Goal: Task Accomplishment & Management: Use online tool/utility

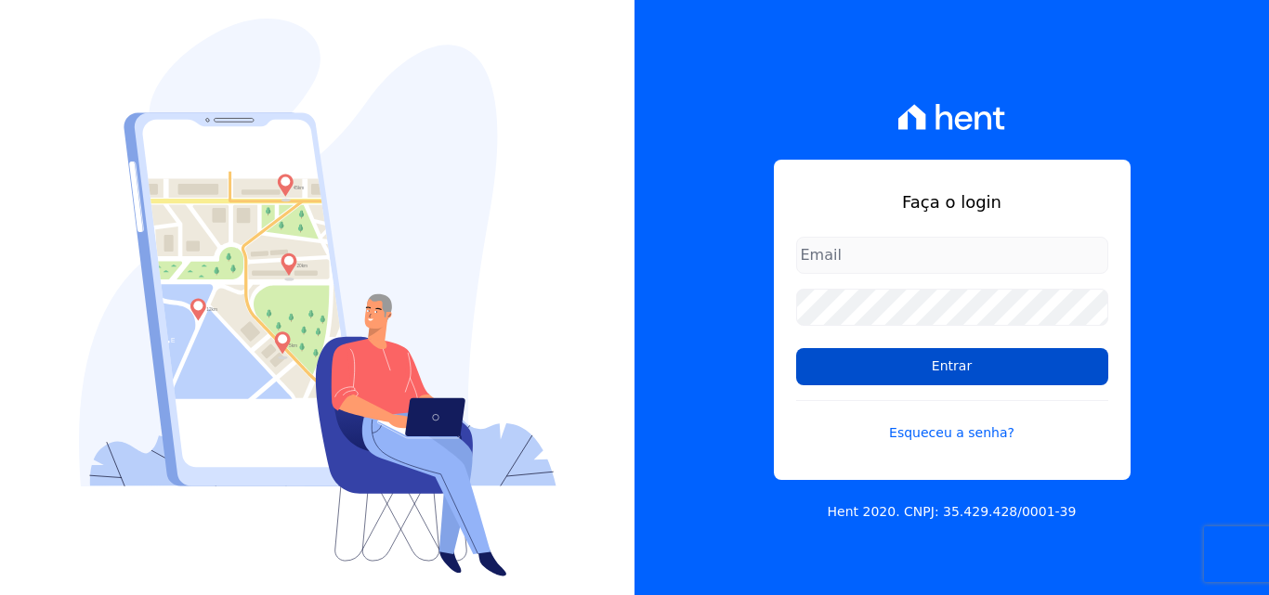
type input "atendimentooasis@celinaguimaraes.com.br"
click at [962, 370] on input "Entrar" at bounding box center [952, 366] width 312 height 37
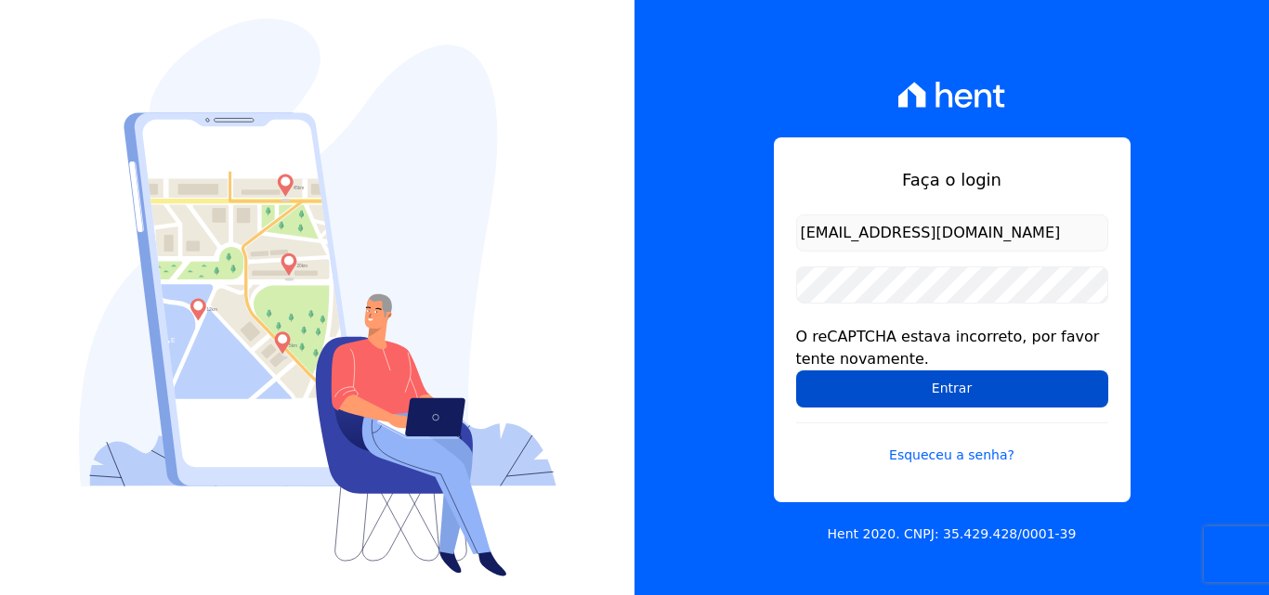
click at [952, 402] on input "Entrar" at bounding box center [952, 389] width 312 height 37
click at [930, 387] on input "Entrar" at bounding box center [952, 389] width 312 height 37
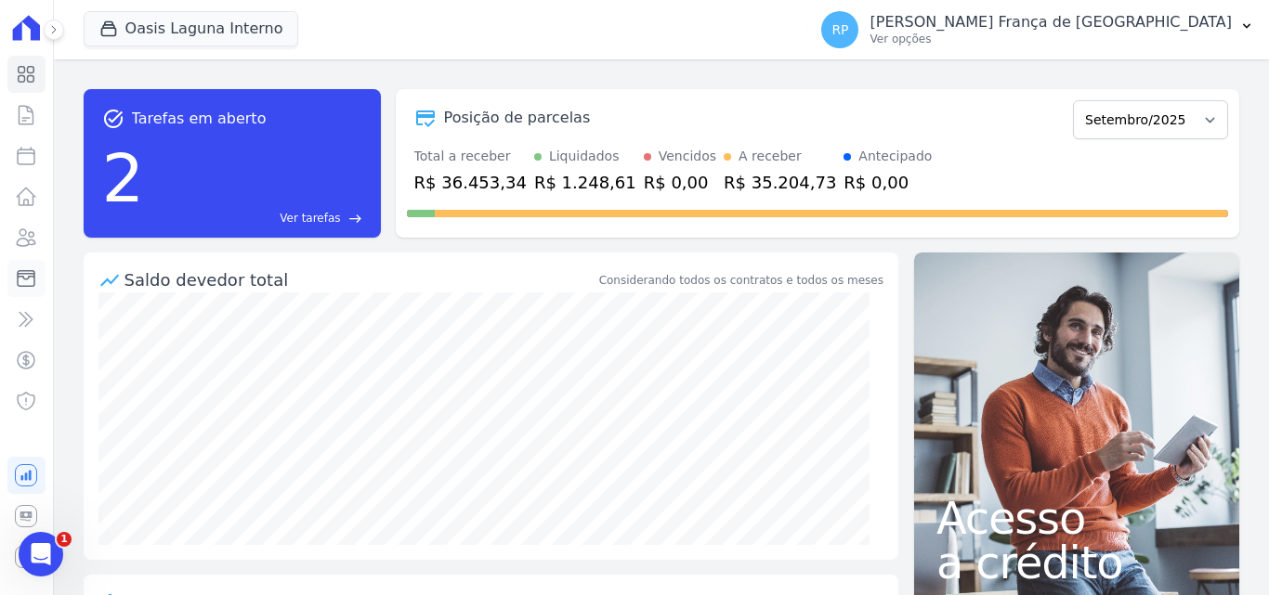
click at [23, 274] on icon at bounding box center [26, 279] width 17 height 16
click at [33, 283] on icon at bounding box center [26, 279] width 22 height 22
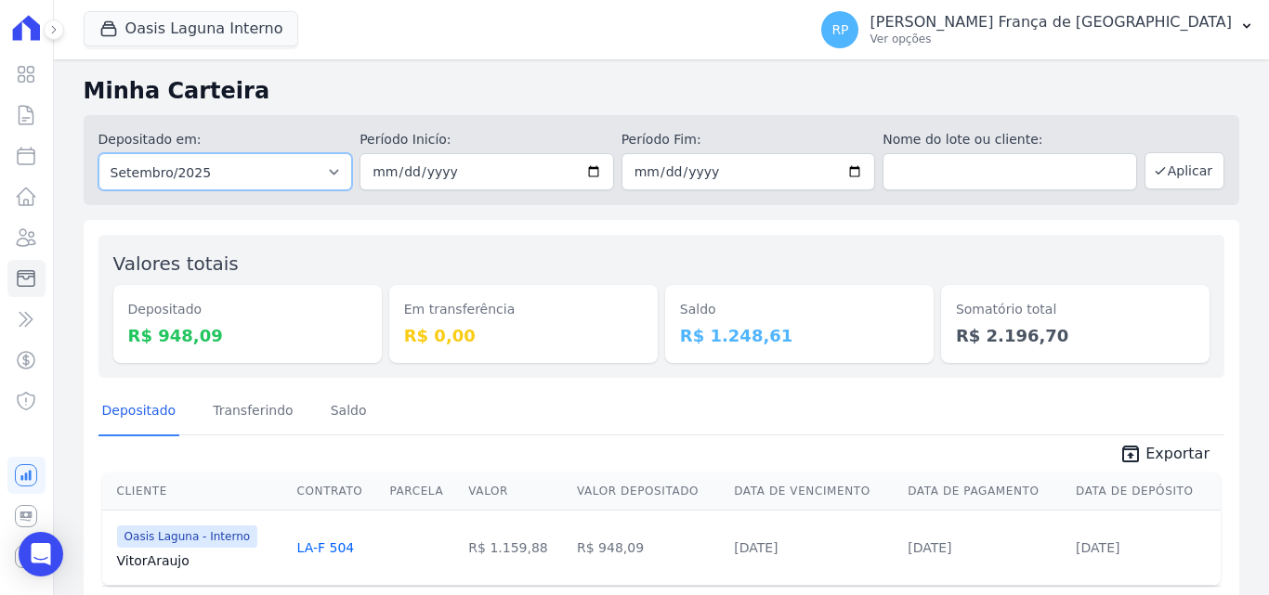
click at [143, 179] on select "Todos os meses Janeiro/2020 Fevereiro/2020 Março/2020 Abril/2020 Maio/2020 Junh…" at bounding box center [225, 171] width 255 height 37
select select "all"
click at [98, 153] on select "Todos os meses Janeiro/2020 Fevereiro/2020 Março/2020 Abril/2020 Maio/2020 Junh…" at bounding box center [225, 171] width 255 height 37
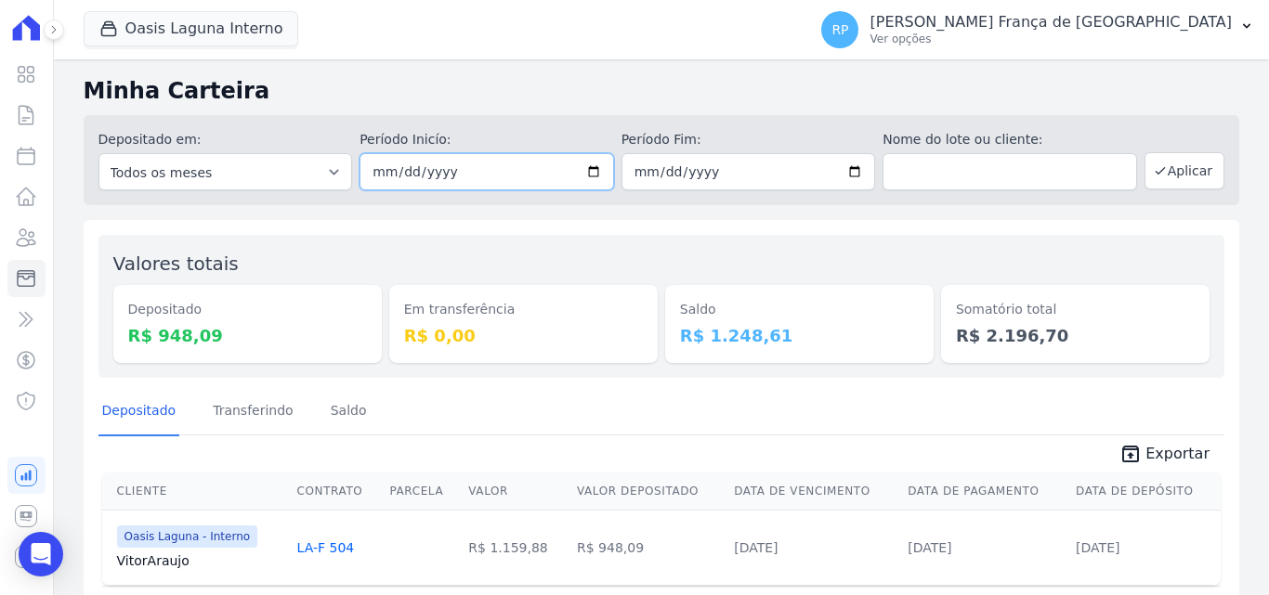
click at [591, 172] on input "date" at bounding box center [487, 171] width 255 height 37
type input "[DATE]"
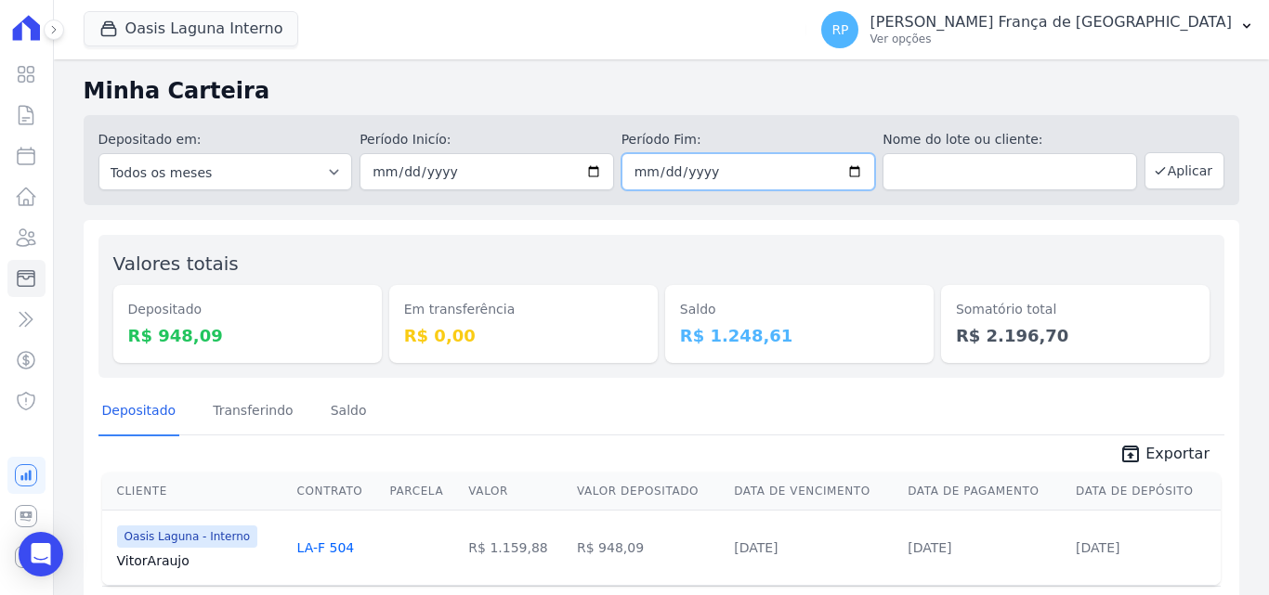
click at [844, 175] on input "date" at bounding box center [748, 171] width 255 height 37
type input "[DATE]"
click at [1183, 164] on button "Aplicar" at bounding box center [1184, 170] width 80 height 37
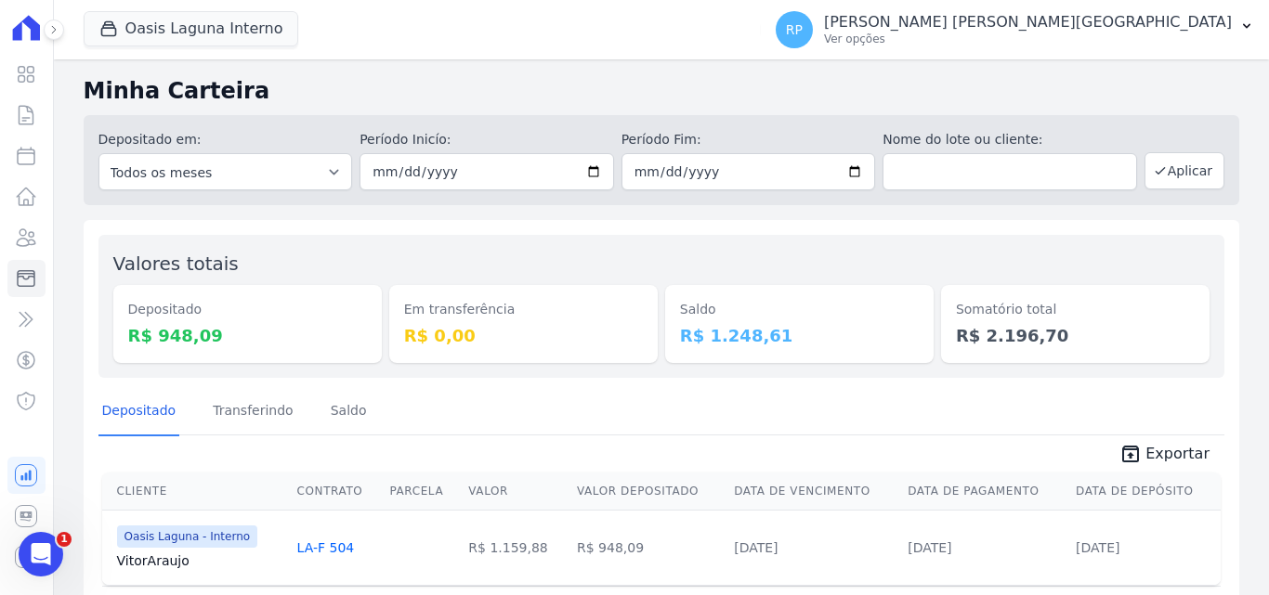
click at [187, 47] on span "Oasis Laguna Interno" at bounding box center [192, 29] width 216 height 37
click at [186, 46] on button "Oasis Laguna Interno" at bounding box center [192, 28] width 216 height 35
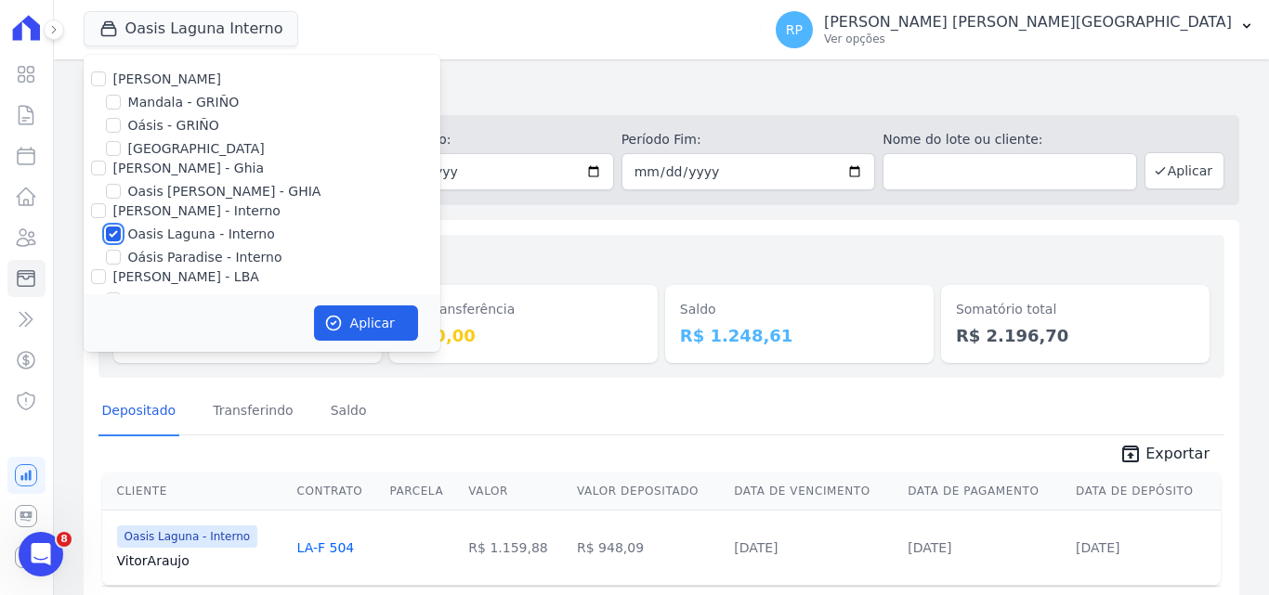
click at [110, 238] on input "Oasis Laguna - Interno" at bounding box center [113, 234] width 15 height 15
checkbox input "false"
click at [114, 125] on input "Oásis - GRIÑO" at bounding box center [113, 125] width 15 height 15
checkbox input "true"
click at [324, 320] on icon "button" at bounding box center [333, 323] width 19 height 19
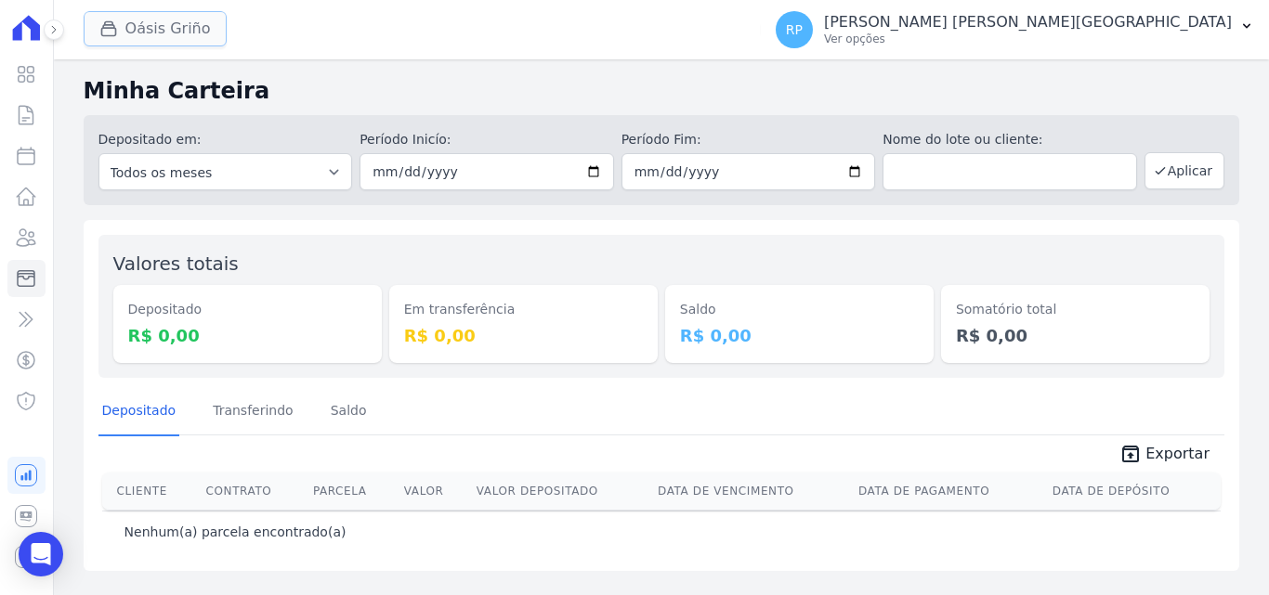
click at [172, 29] on button "Oásis Griño" at bounding box center [155, 28] width 143 height 35
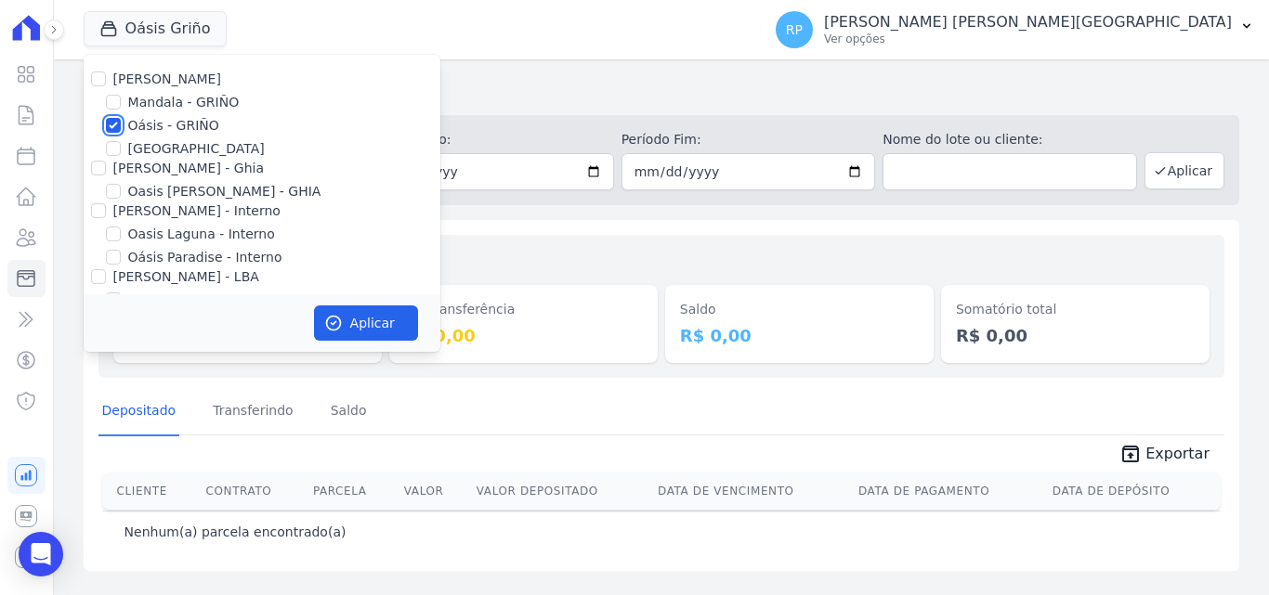
click at [112, 124] on input "Oásis - GRIÑO" at bounding box center [113, 125] width 15 height 15
checkbox input "false"
click at [99, 171] on input "[PERSON_NAME] - Ghia" at bounding box center [98, 168] width 15 height 15
checkbox input "true"
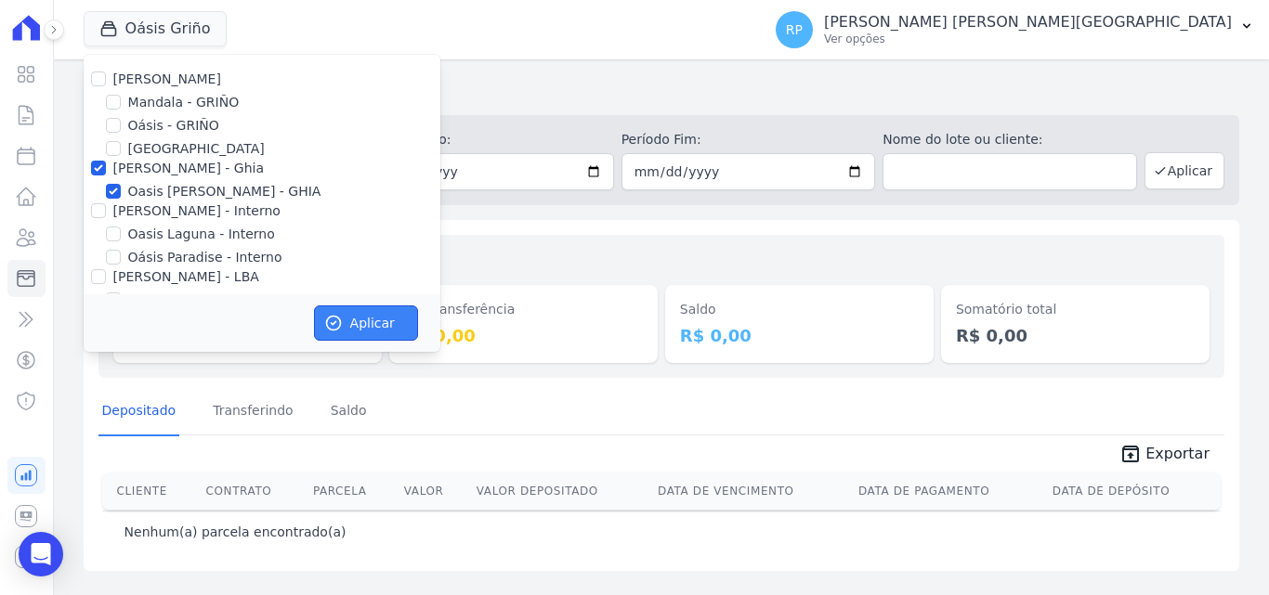
click at [318, 331] on button "Aplicar" at bounding box center [366, 323] width 104 height 35
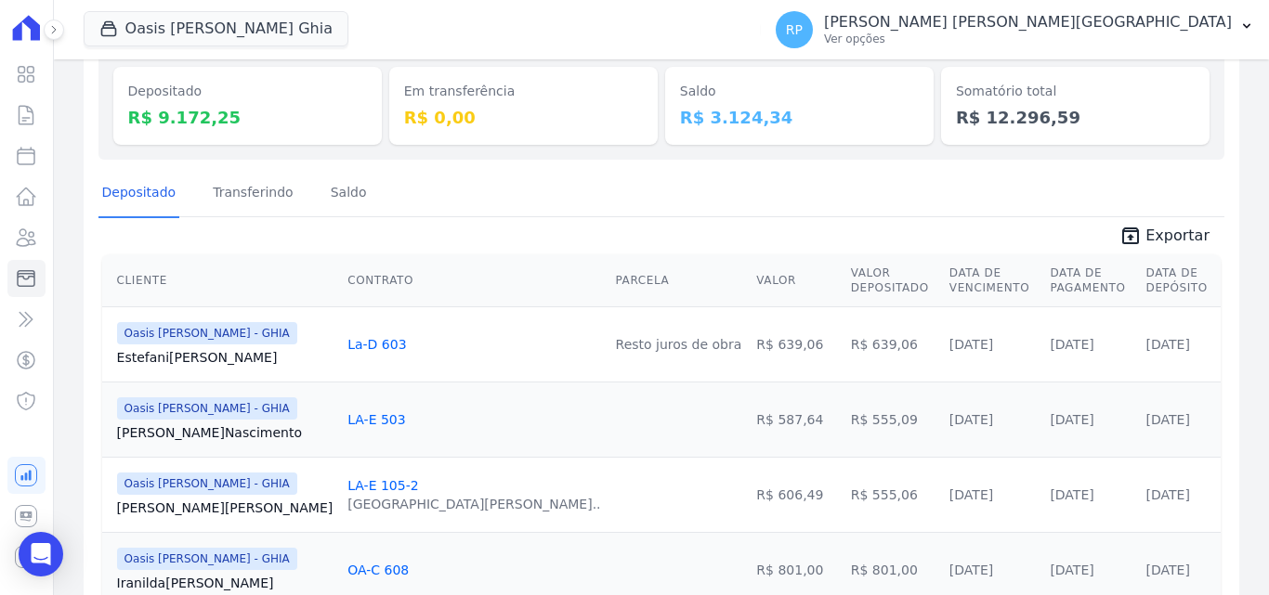
scroll to position [125, 0]
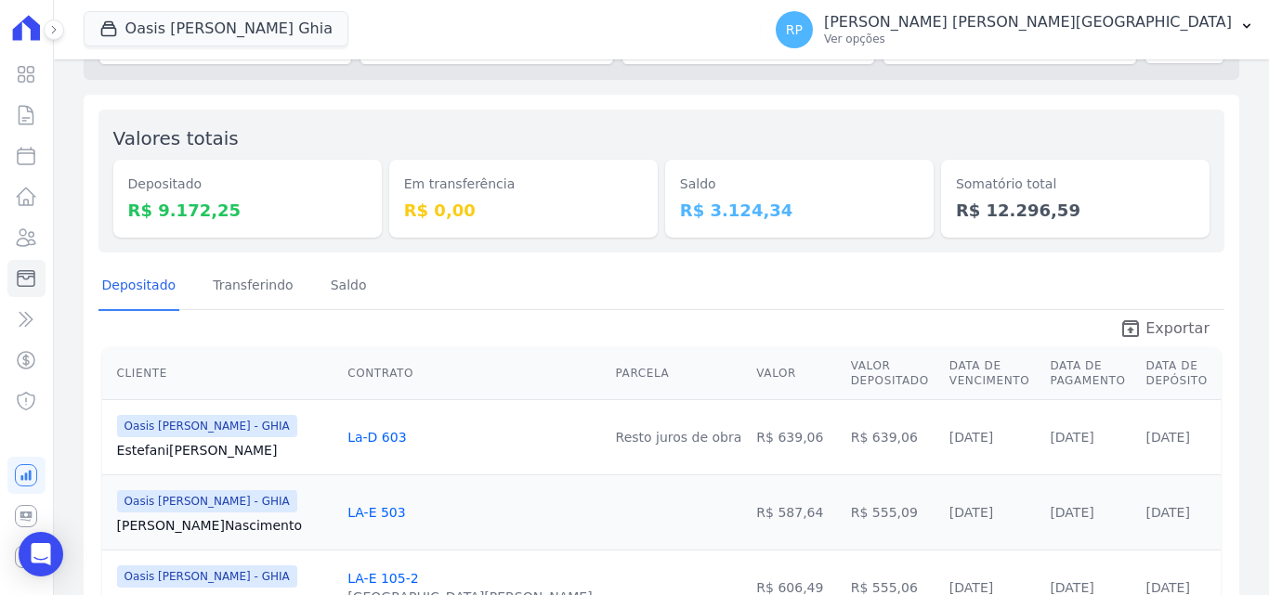
click at [1148, 336] on span "Exportar" at bounding box center [1177, 329] width 64 height 22
click at [235, 29] on button "Oasis [PERSON_NAME] Ghia" at bounding box center [216, 28] width 265 height 35
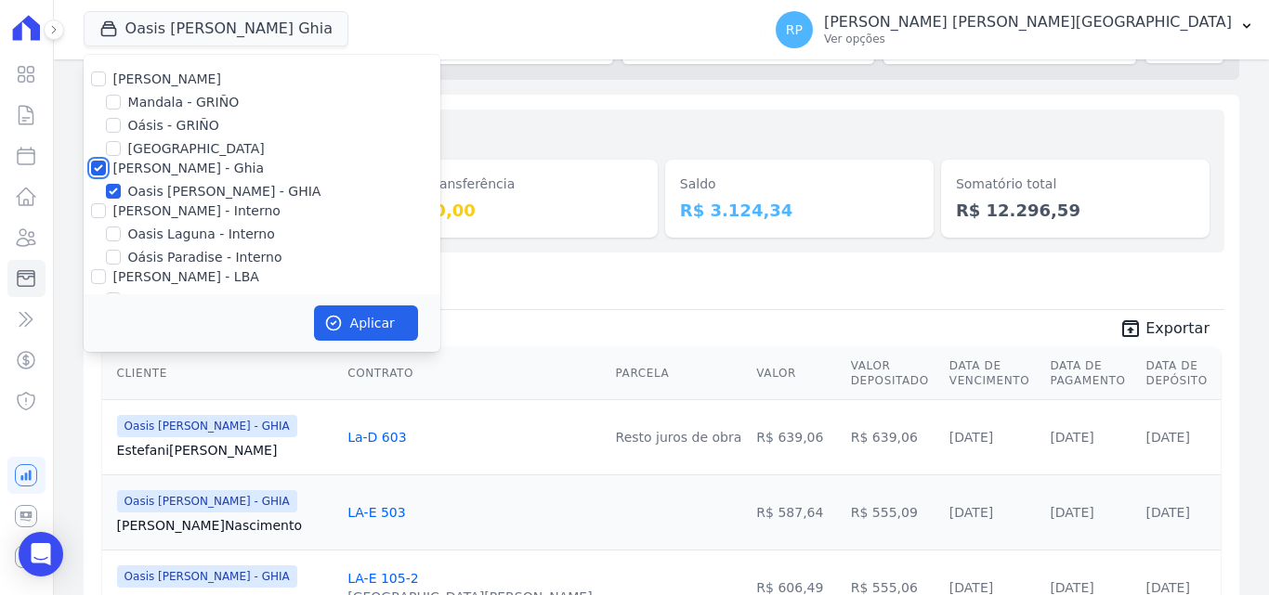
click at [98, 169] on input "[PERSON_NAME] - Ghia" at bounding box center [98, 168] width 15 height 15
checkbox input "false"
click at [99, 217] on input "[PERSON_NAME] - Interno" at bounding box center [98, 210] width 15 height 15
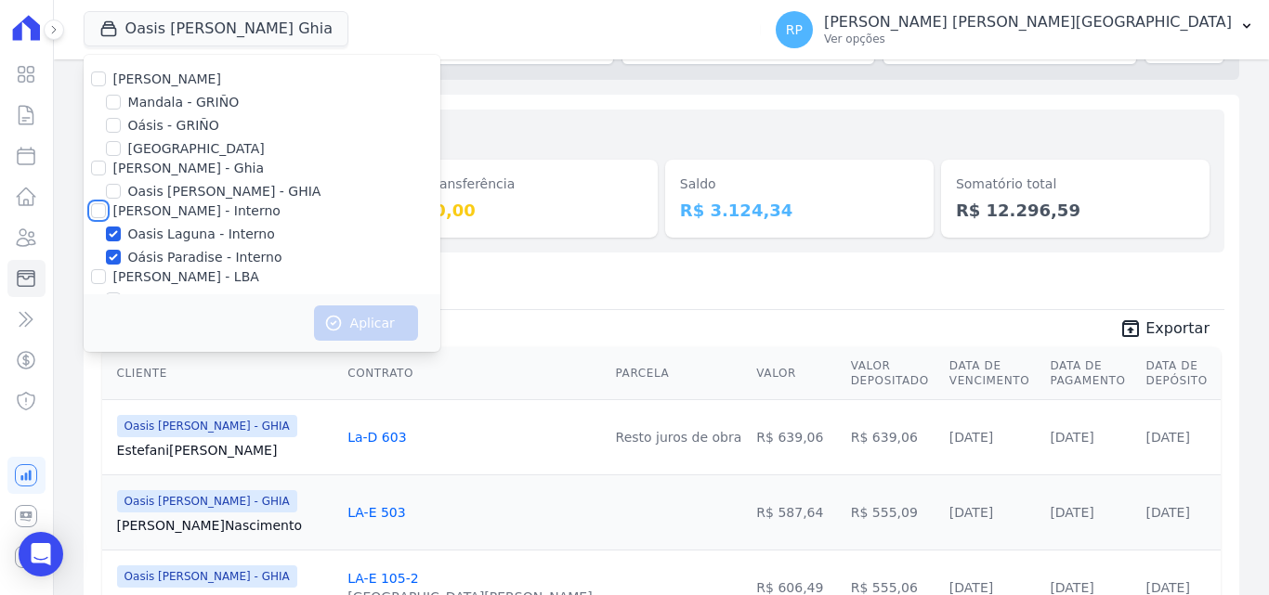
checkbox input "true"
click at [328, 324] on icon "button" at bounding box center [333, 323] width 19 height 19
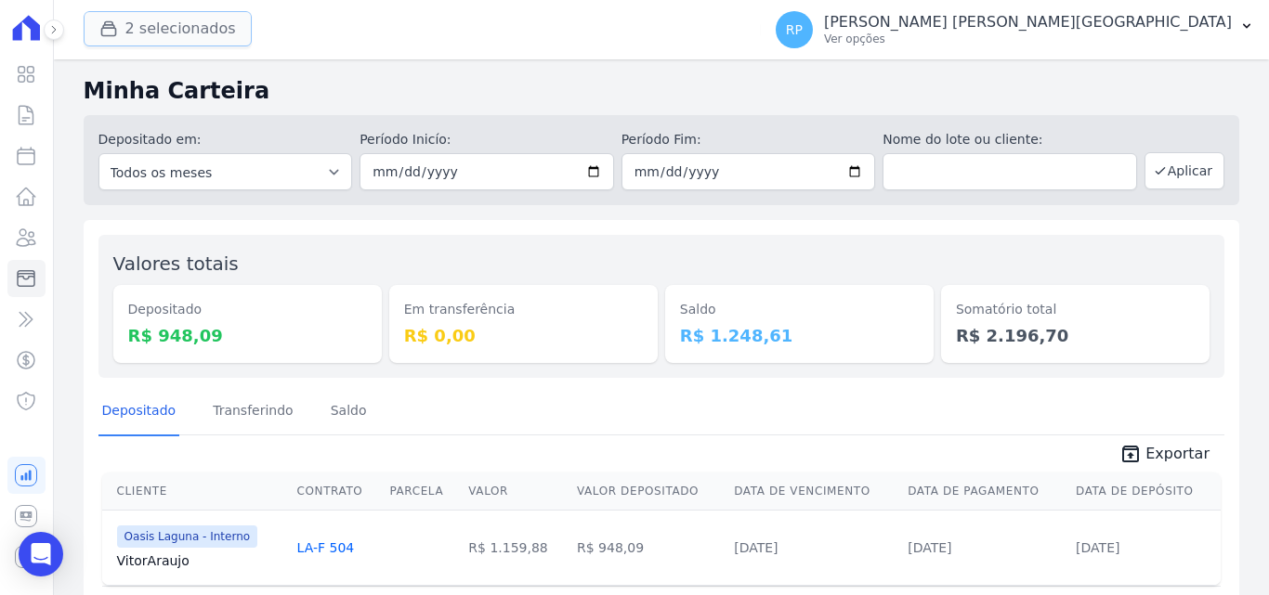
click at [150, 16] on button "2 selecionados" at bounding box center [168, 28] width 168 height 35
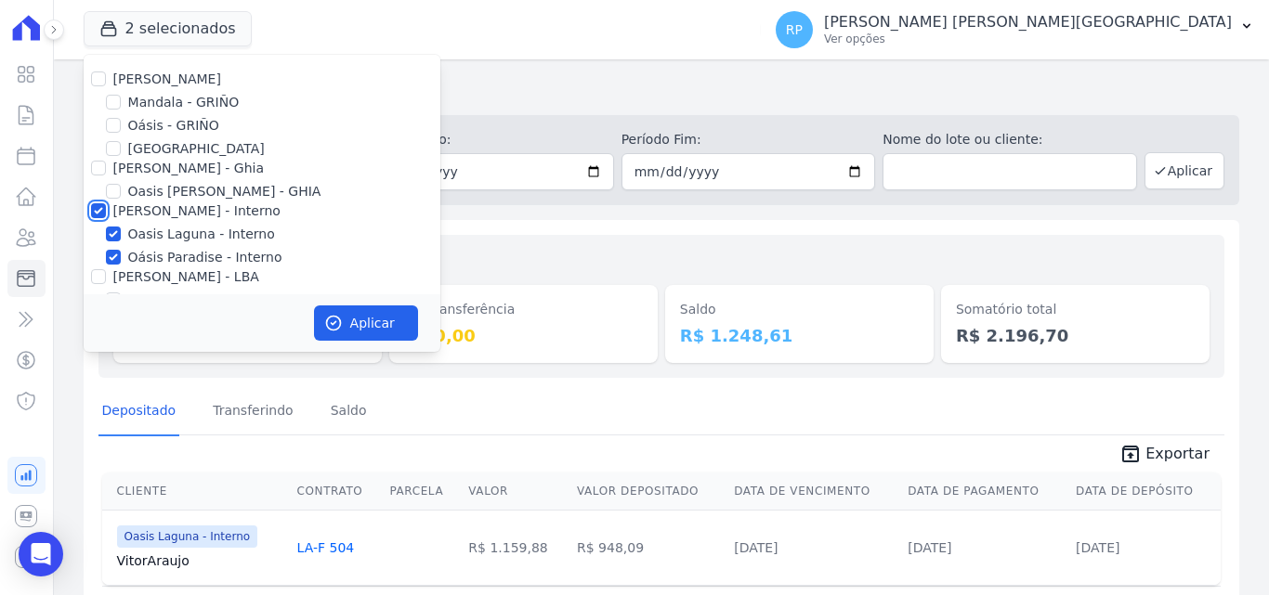
click at [95, 210] on input "[PERSON_NAME] - Interno" at bounding box center [98, 210] width 15 height 15
checkbox input "false"
click at [95, 210] on input "[PERSON_NAME] - Interno" at bounding box center [98, 210] width 15 height 15
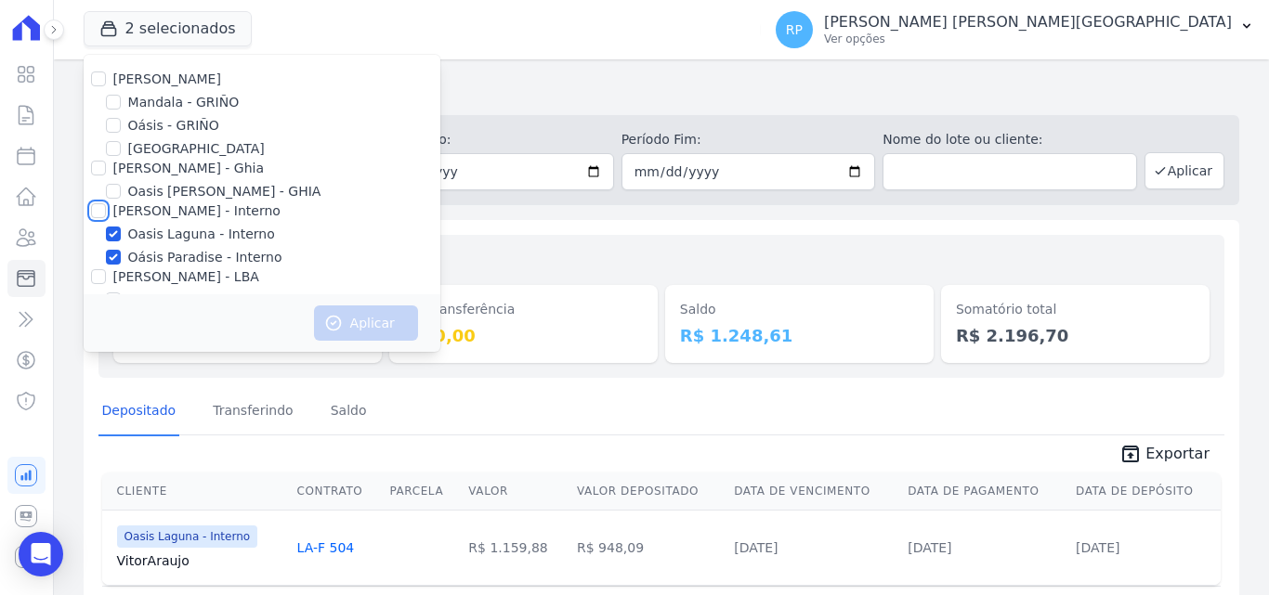
checkbox input "true"
click at [344, 314] on button "Aplicar" at bounding box center [366, 323] width 104 height 35
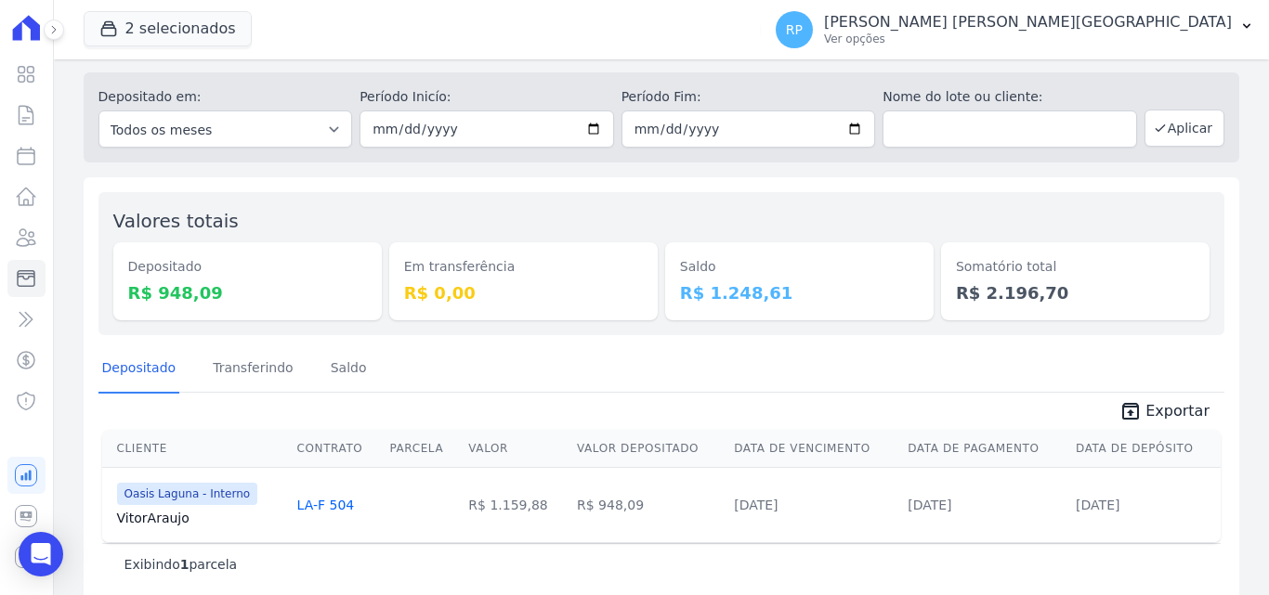
scroll to position [66, 0]
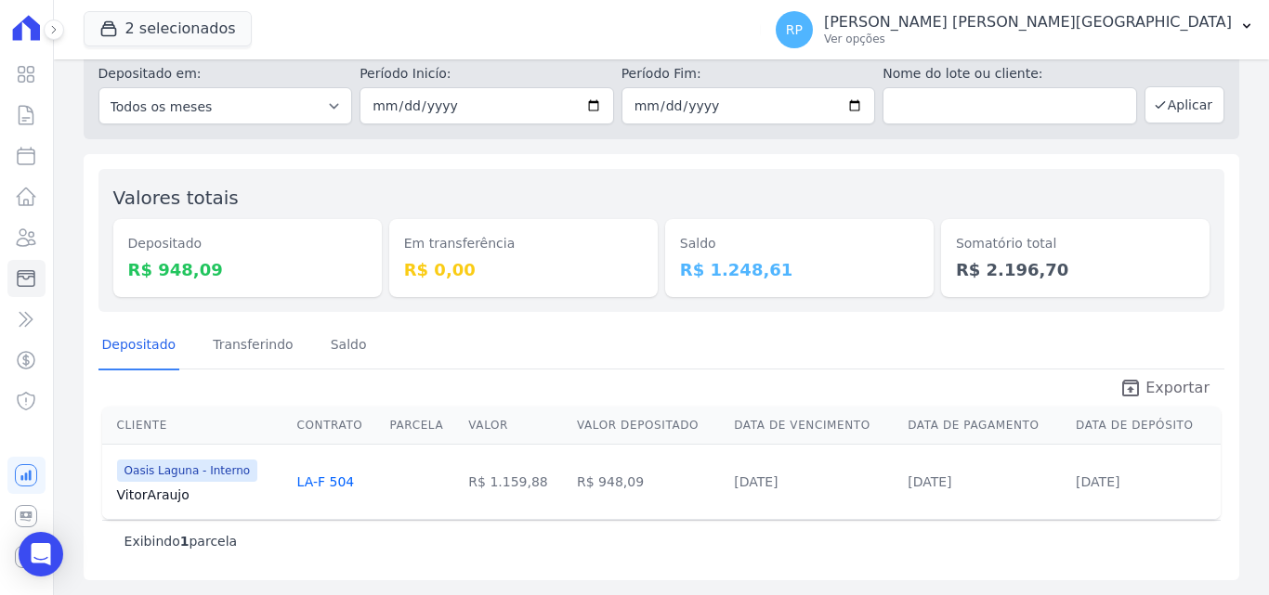
click at [1130, 383] on icon "unarchive" at bounding box center [1130, 388] width 22 height 22
click at [159, 20] on button "2 selecionados" at bounding box center [168, 28] width 168 height 35
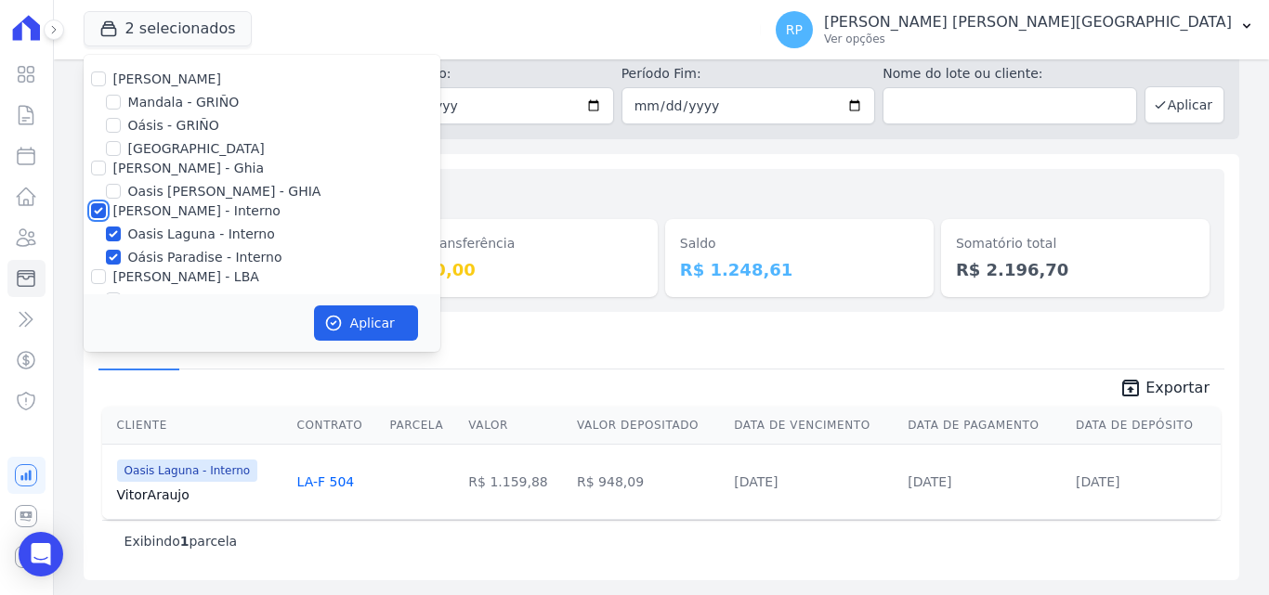
click at [96, 203] on input "[PERSON_NAME] - Interno" at bounding box center [98, 210] width 15 height 15
checkbox input "false"
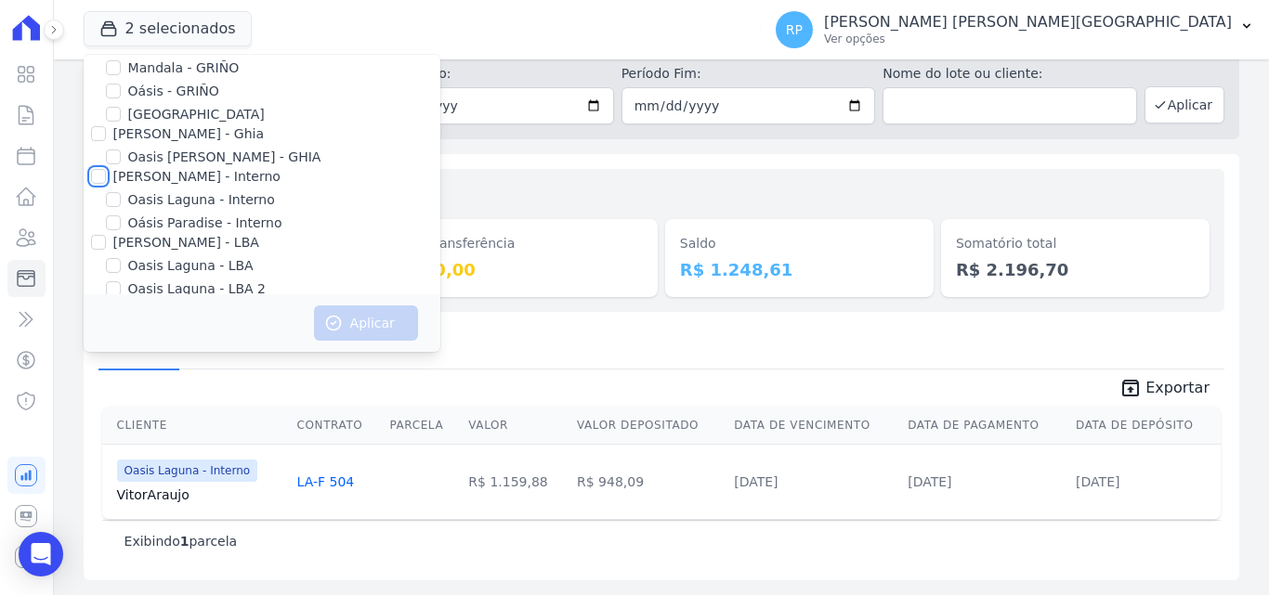
scroll to position [54, 0]
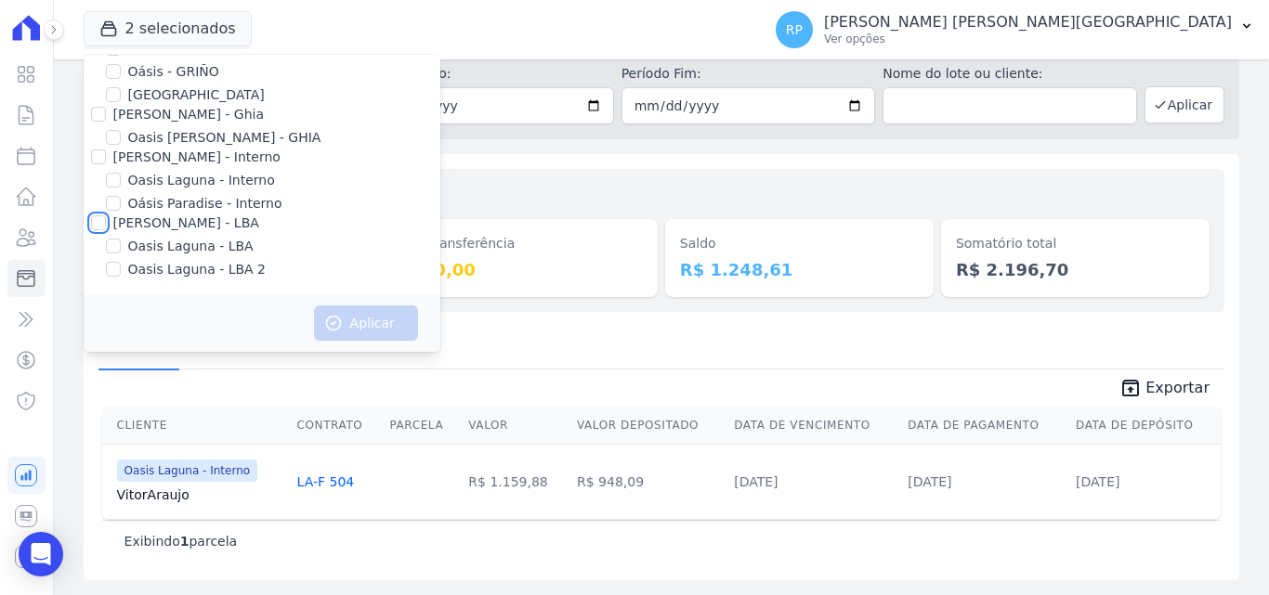
click at [100, 223] on input "[PERSON_NAME] - LBA" at bounding box center [98, 223] width 15 height 15
checkbox input "true"
click at [350, 310] on button "Aplicar" at bounding box center [366, 323] width 104 height 35
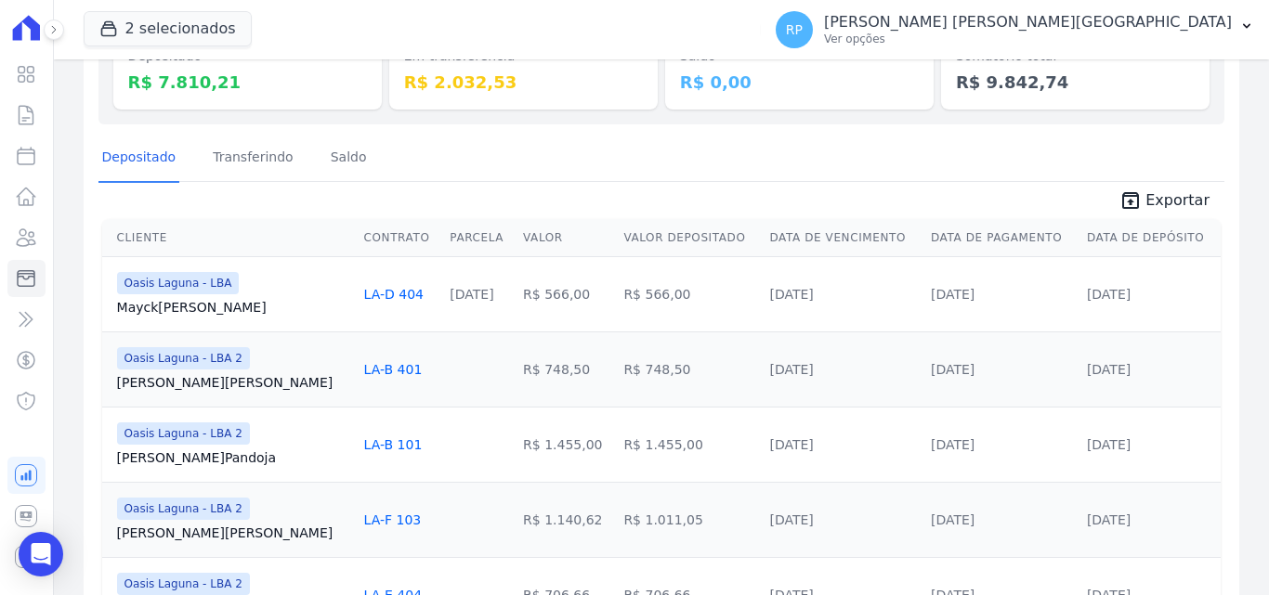
scroll to position [221, 0]
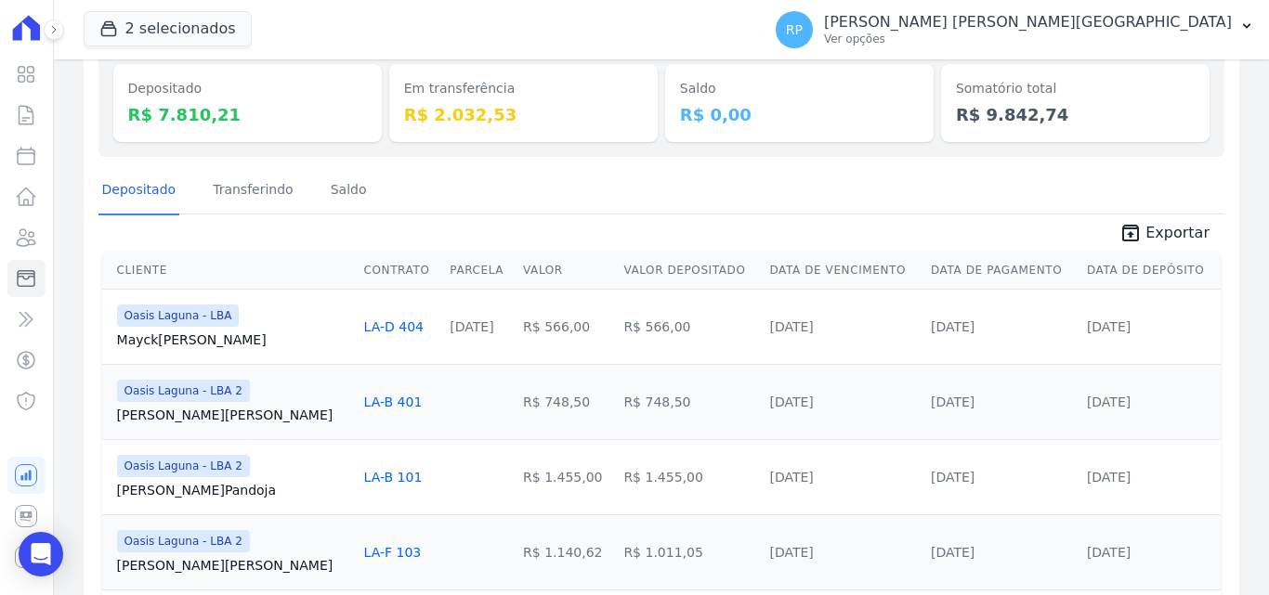
click at [1164, 222] on span "Exportar" at bounding box center [1177, 233] width 64 height 22
